Goal: Transaction & Acquisition: Subscribe to service/newsletter

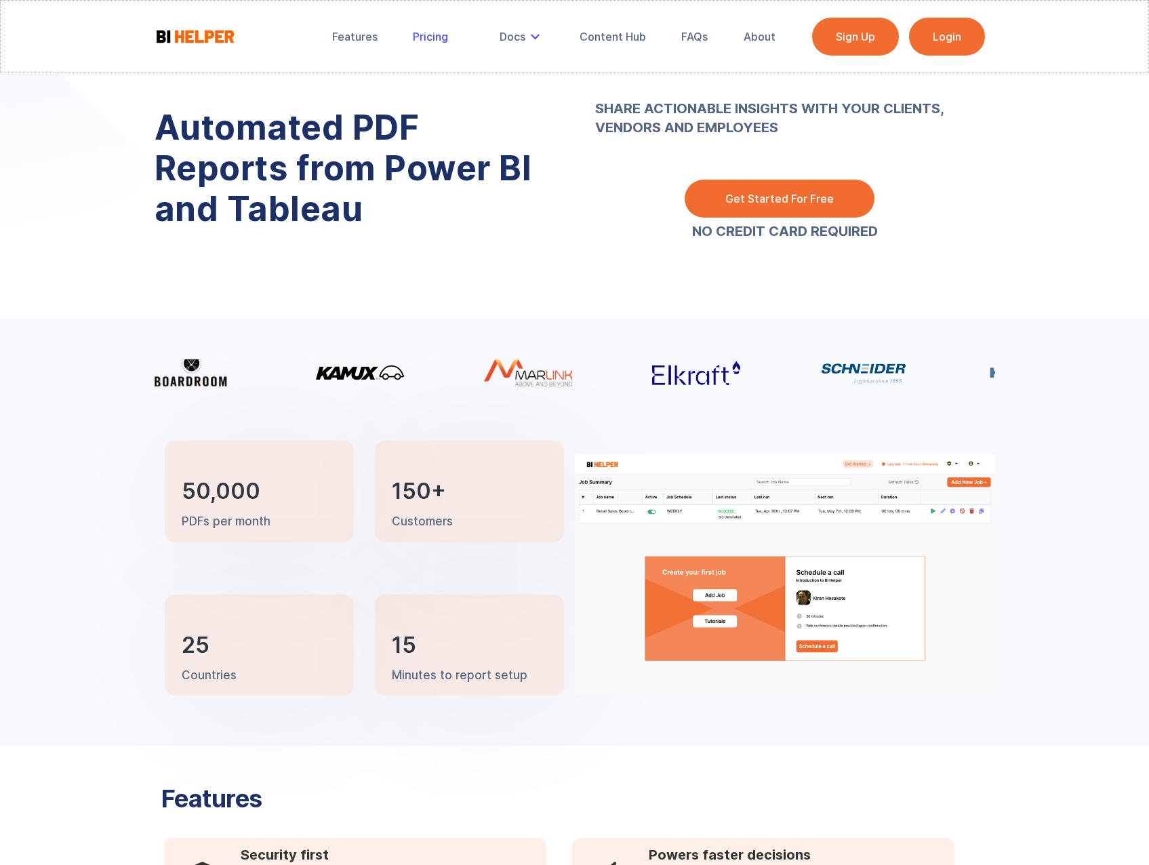
click at [439, 41] on div "Pricing" at bounding box center [430, 37] width 35 height 14
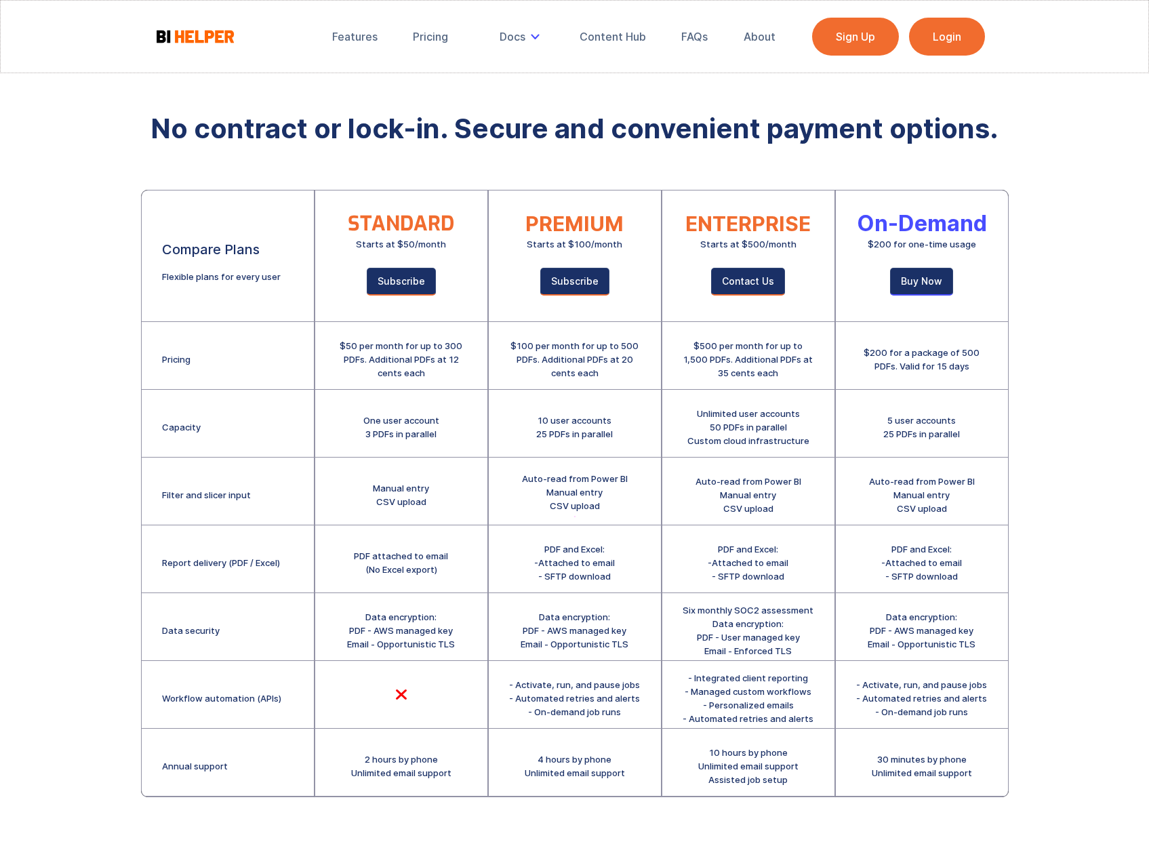
click at [130, 209] on div "Features Pricing Secure Email Delivery Docs Tutorials Email Authentication API …" at bounding box center [574, 473] width 1149 height 946
click at [134, 208] on div "Features Pricing Secure Email Delivery Docs Tutorials Email Authentication API …" at bounding box center [574, 473] width 1149 height 946
